Goal: Transaction & Acquisition: Purchase product/service

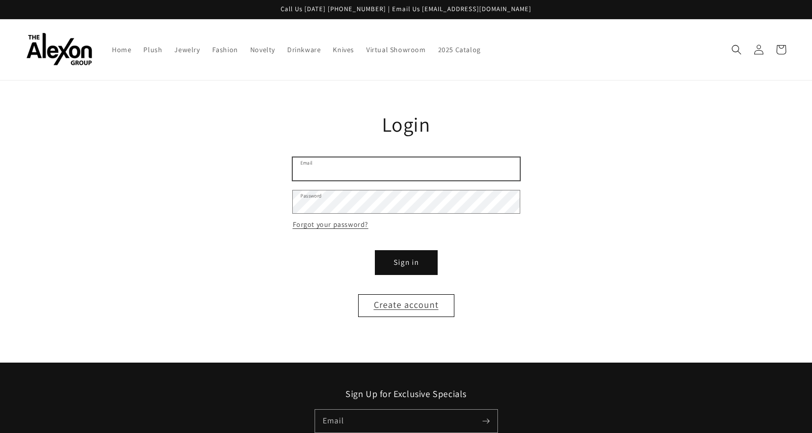
type input "**********"
click at [400, 265] on button "Sign in" at bounding box center [406, 262] width 61 height 23
click at [401, 263] on button "Sign in" at bounding box center [406, 262] width 61 height 23
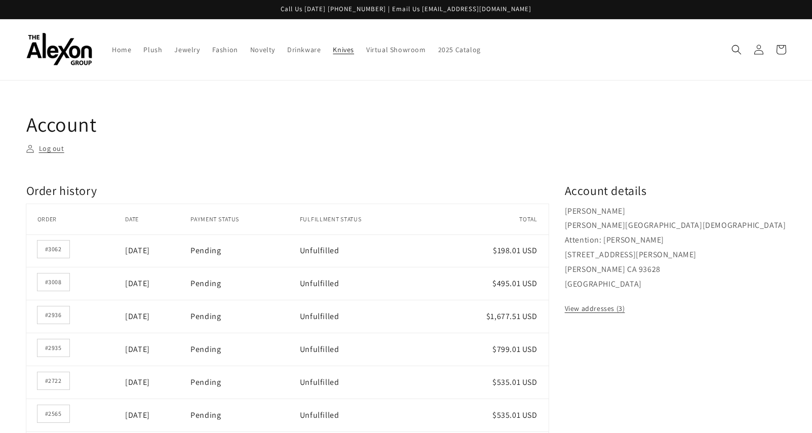
click at [340, 52] on span "Knives" at bounding box center [343, 49] width 21 height 9
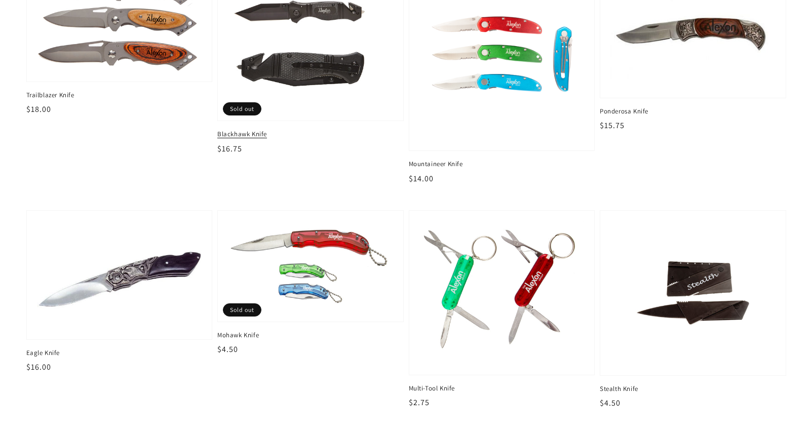
scroll to position [161, 0]
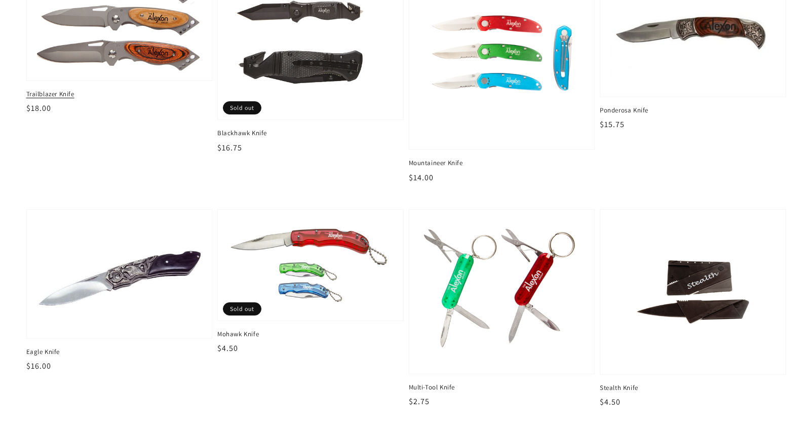
click at [100, 51] on img at bounding box center [119, 22] width 170 height 99
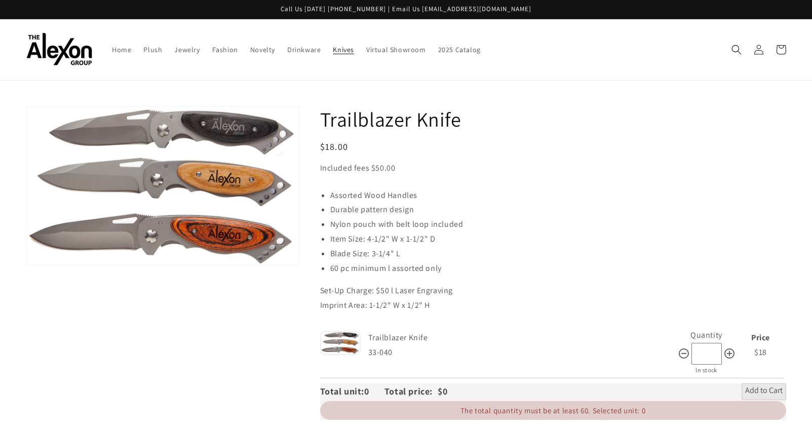
click at [338, 48] on span "Knives" at bounding box center [343, 49] width 21 height 9
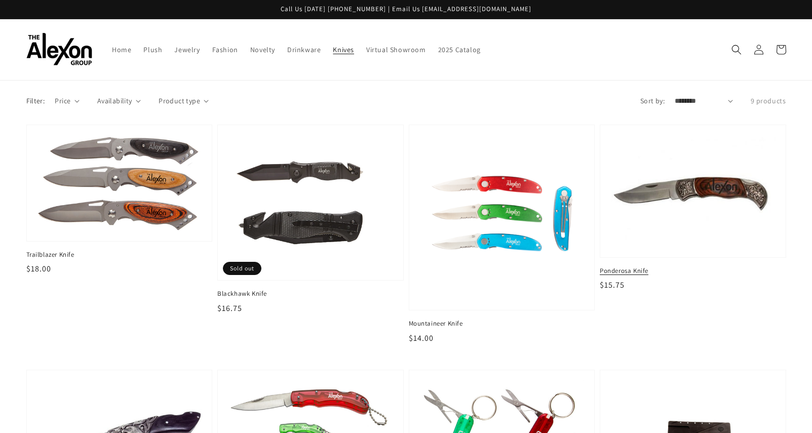
click at [687, 195] on img at bounding box center [693, 192] width 170 height 116
